Goal: Browse casually

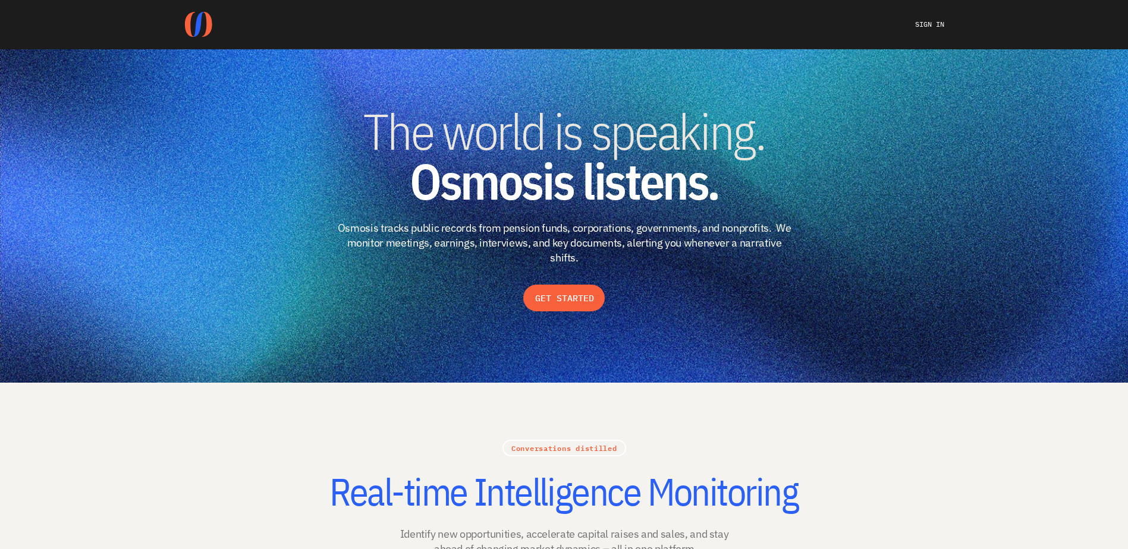
click at [385, 97] on img at bounding box center [564, 216] width 1128 height 334
